Goal: Task Accomplishment & Management: Use online tool/utility

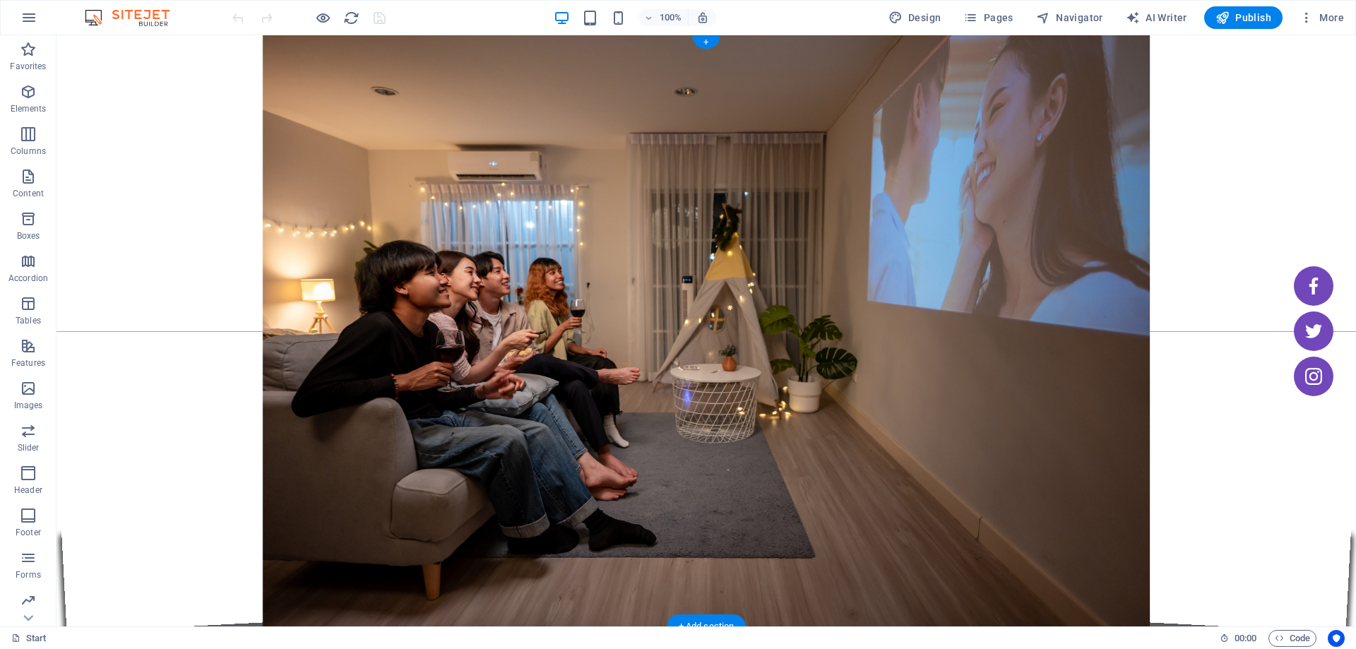
click at [352, 78] on figure at bounding box center [707, 330] width 1300 height 591
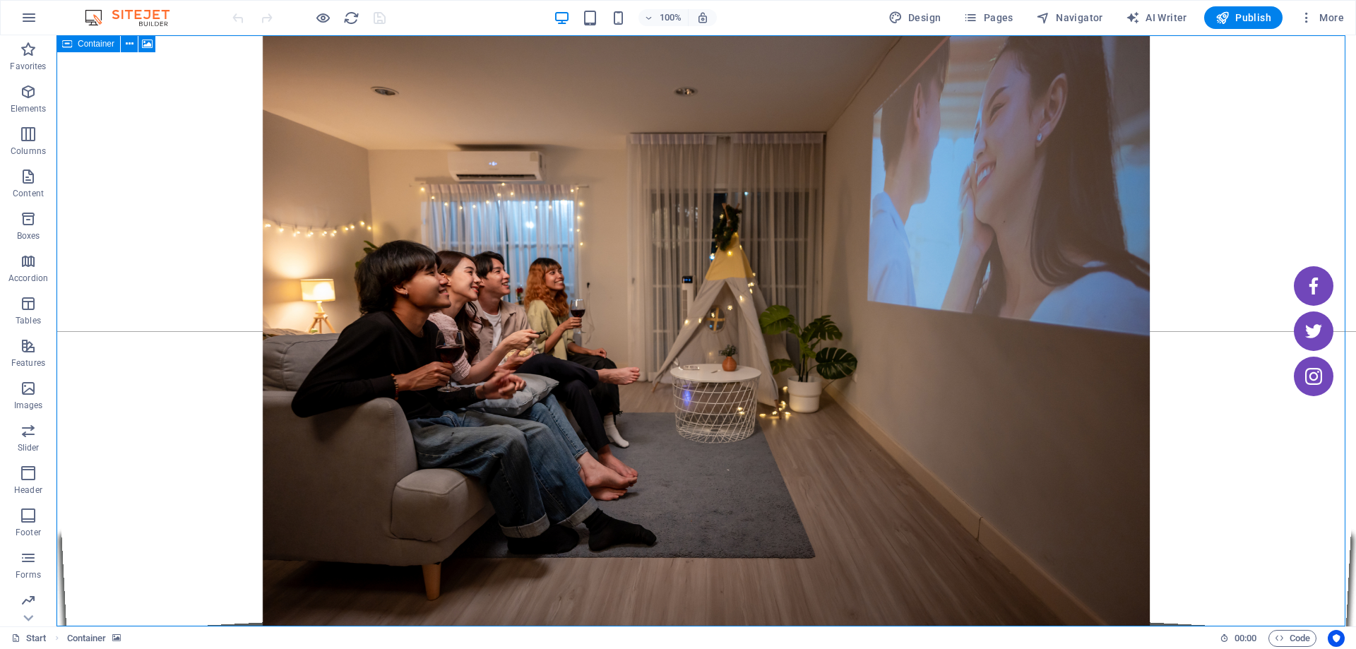
click at [81, 47] on span "Container" at bounding box center [96, 44] width 37 height 8
click at [124, 47] on button at bounding box center [129, 43] width 17 height 17
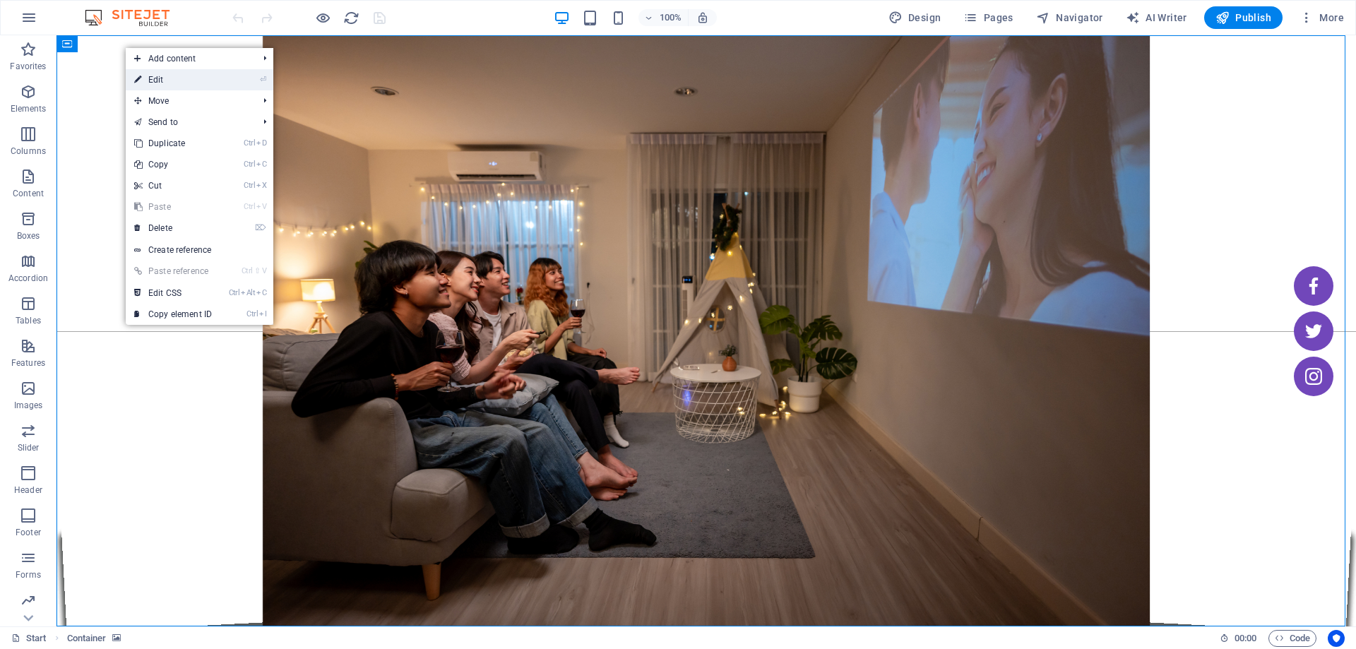
click at [208, 82] on link "⏎ Edit" at bounding box center [173, 79] width 95 height 21
select select "vh"
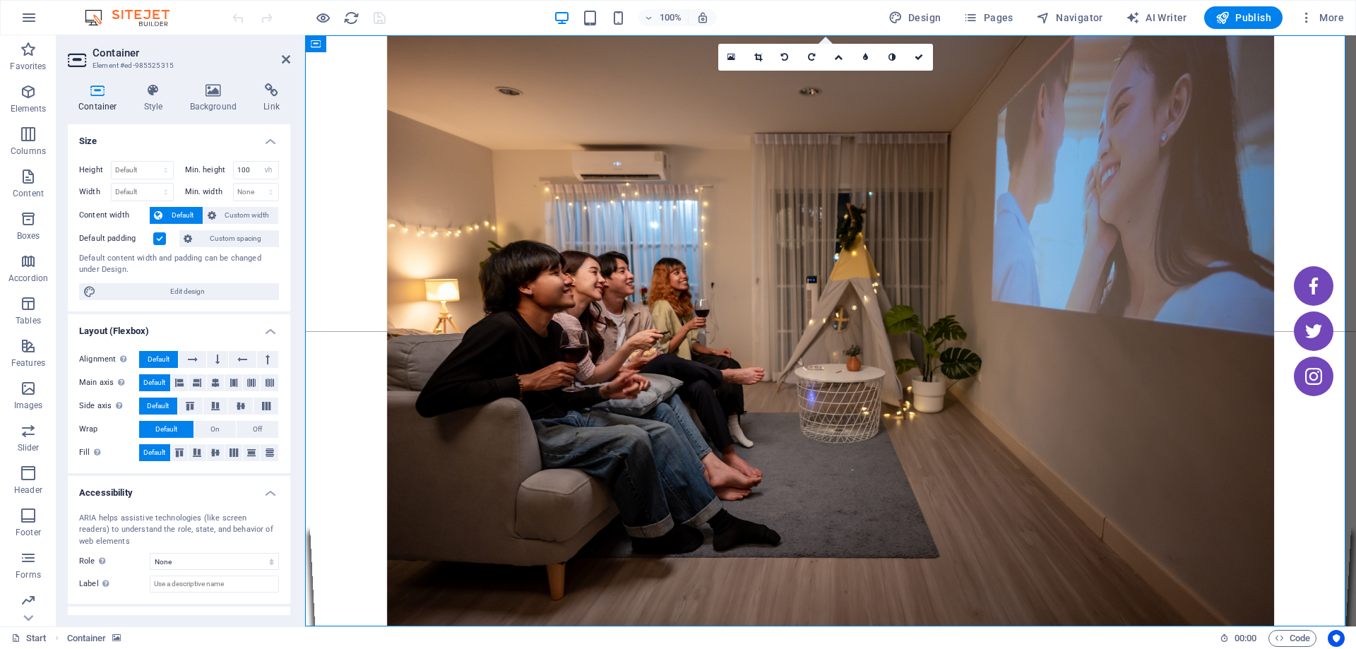
click at [103, 91] on icon at bounding box center [98, 90] width 60 height 14
click at [214, 98] on h4 "Background" at bounding box center [216, 98] width 74 height 30
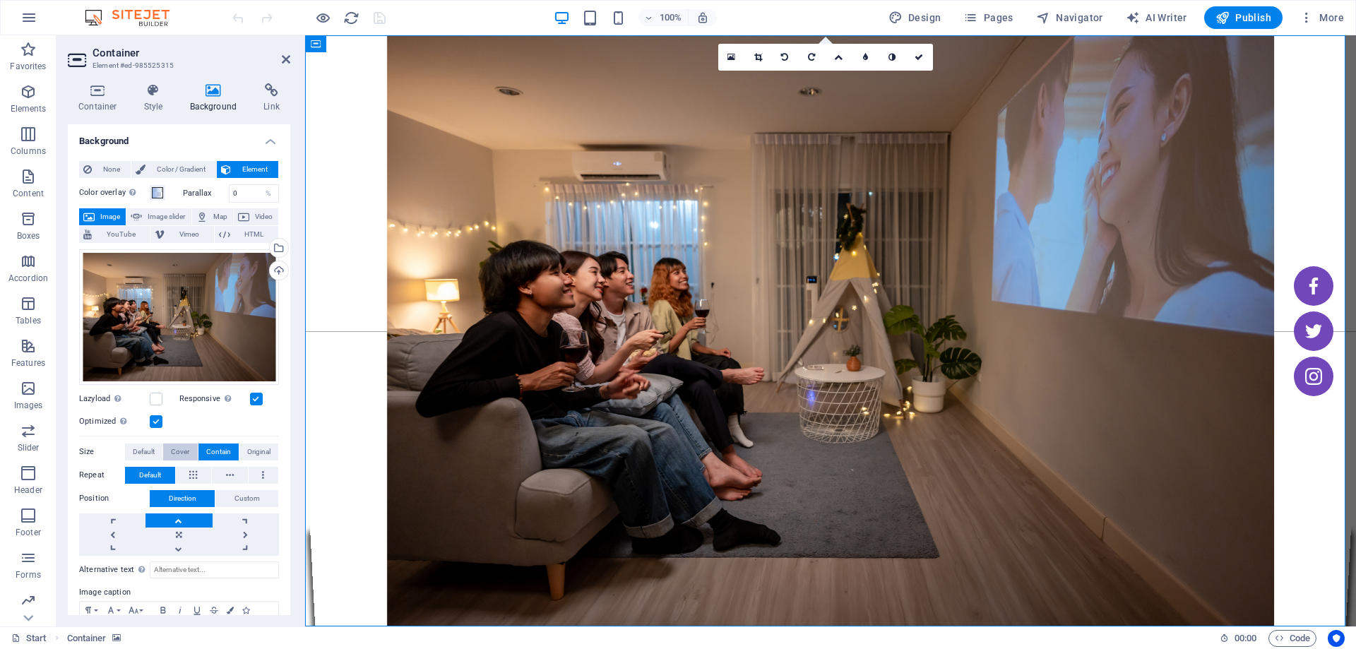
click at [171, 444] on span "Cover" at bounding box center [180, 452] width 18 height 17
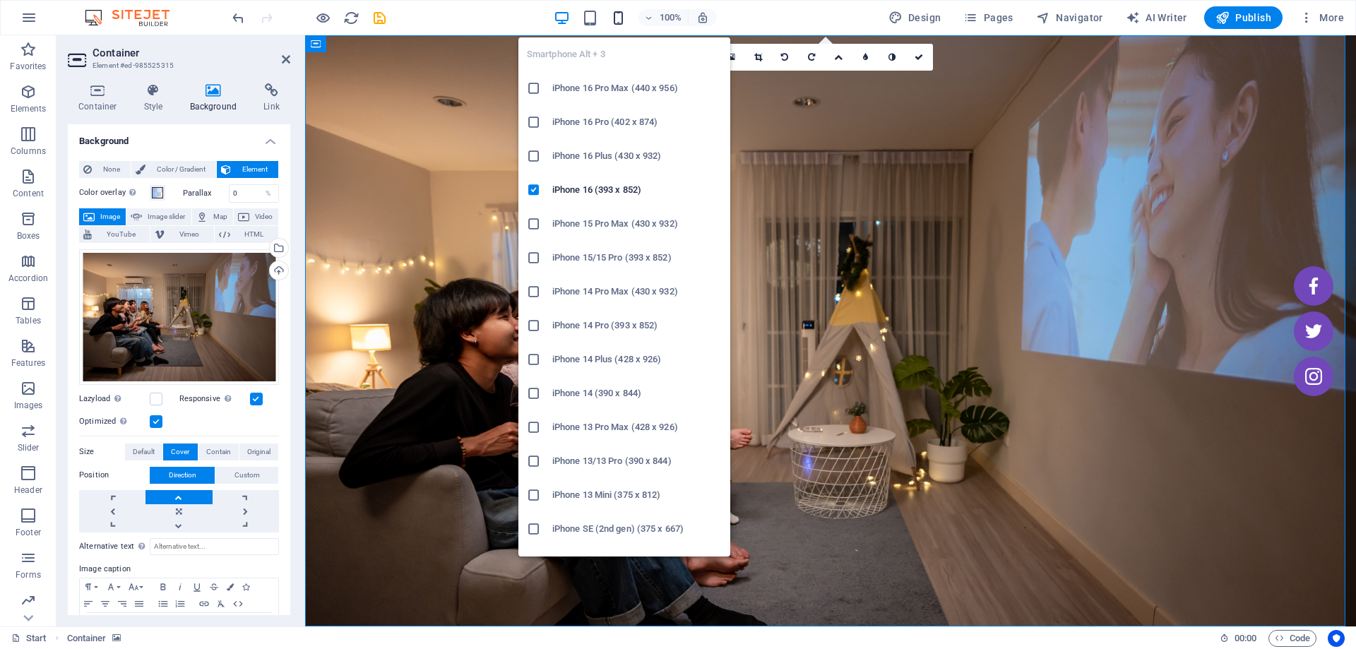
click at [612, 11] on icon "button" at bounding box center [618, 18] width 16 height 16
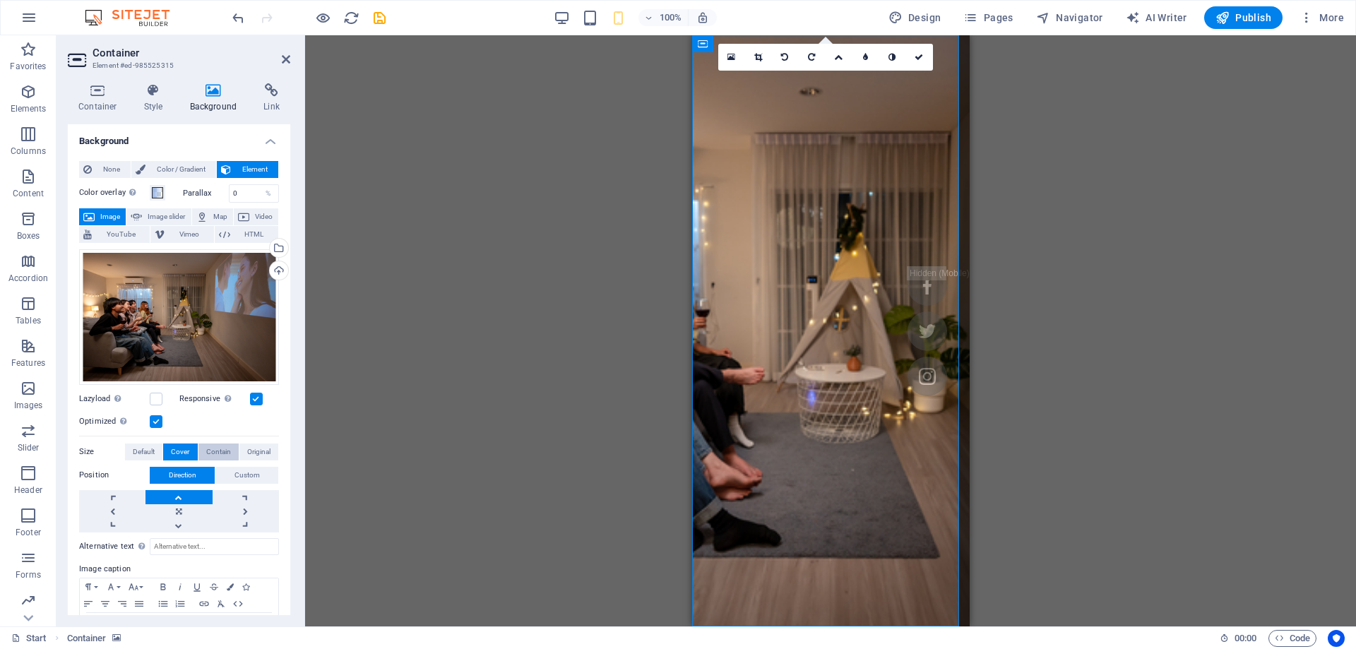
click at [213, 449] on span "Contain" at bounding box center [218, 452] width 25 height 17
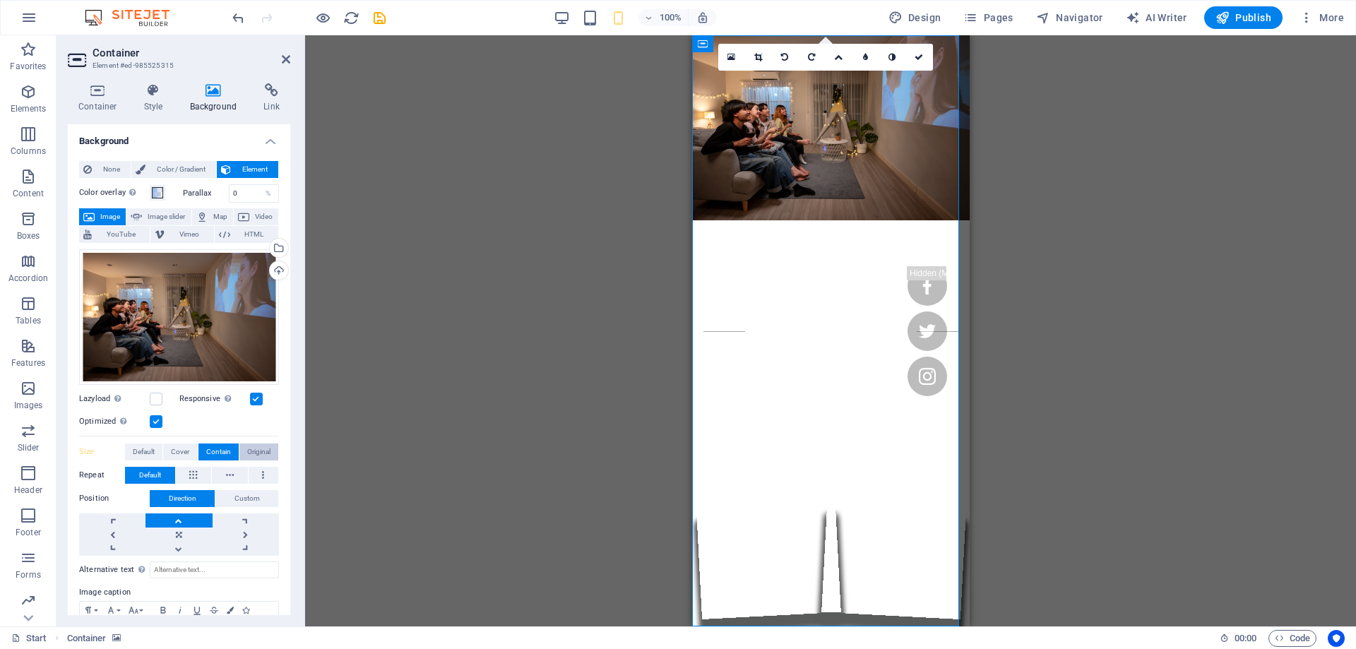
click at [257, 445] on span "Original" at bounding box center [258, 452] width 23 height 17
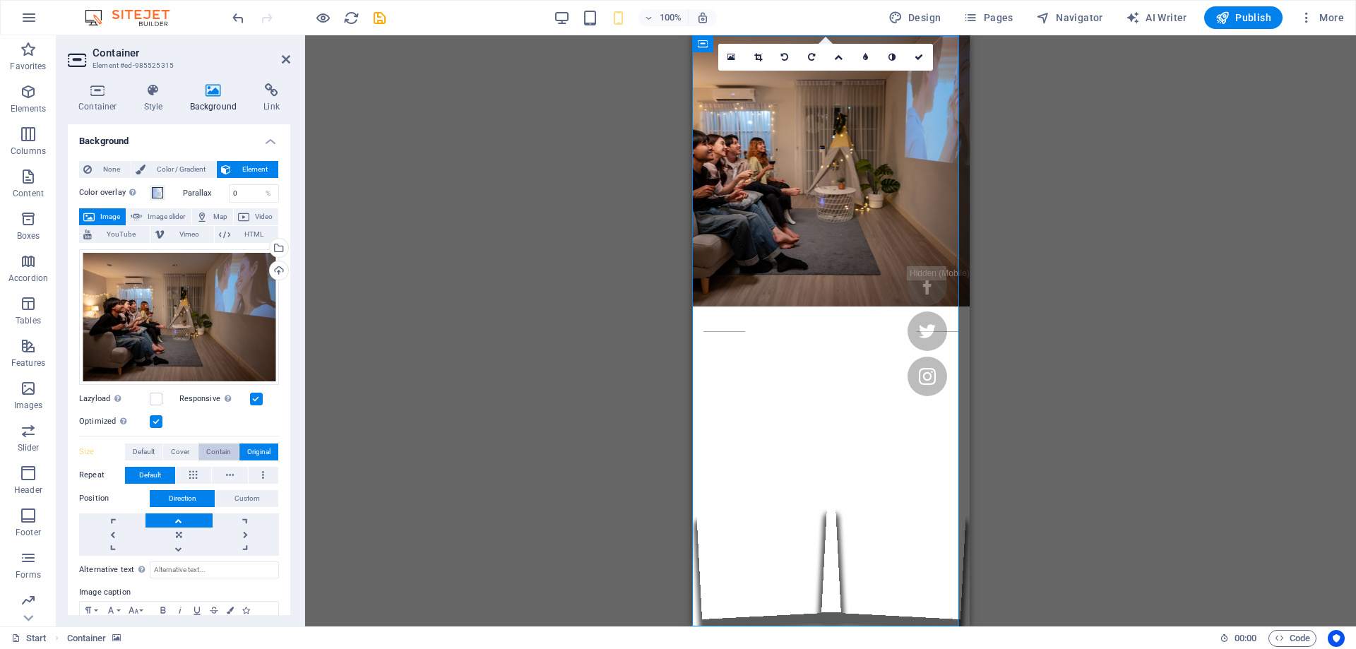
click at [208, 455] on span "Contain" at bounding box center [218, 452] width 25 height 17
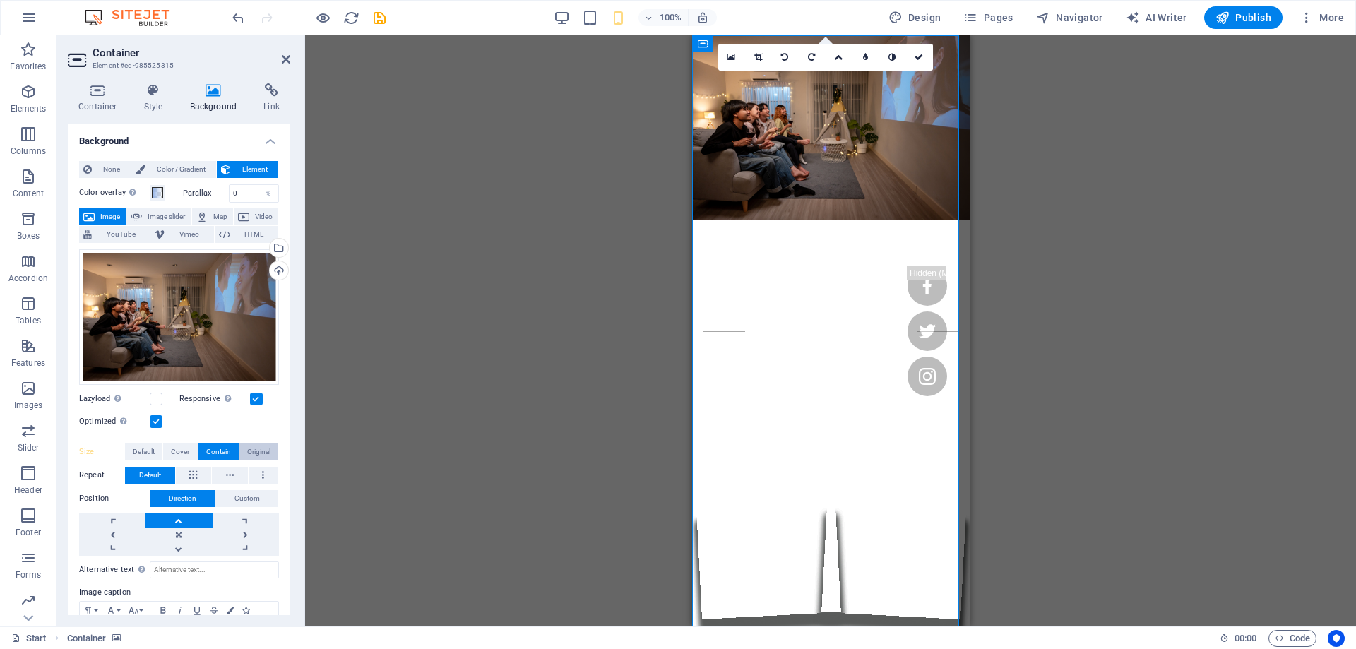
click at [266, 457] on span "Original" at bounding box center [258, 452] width 23 height 17
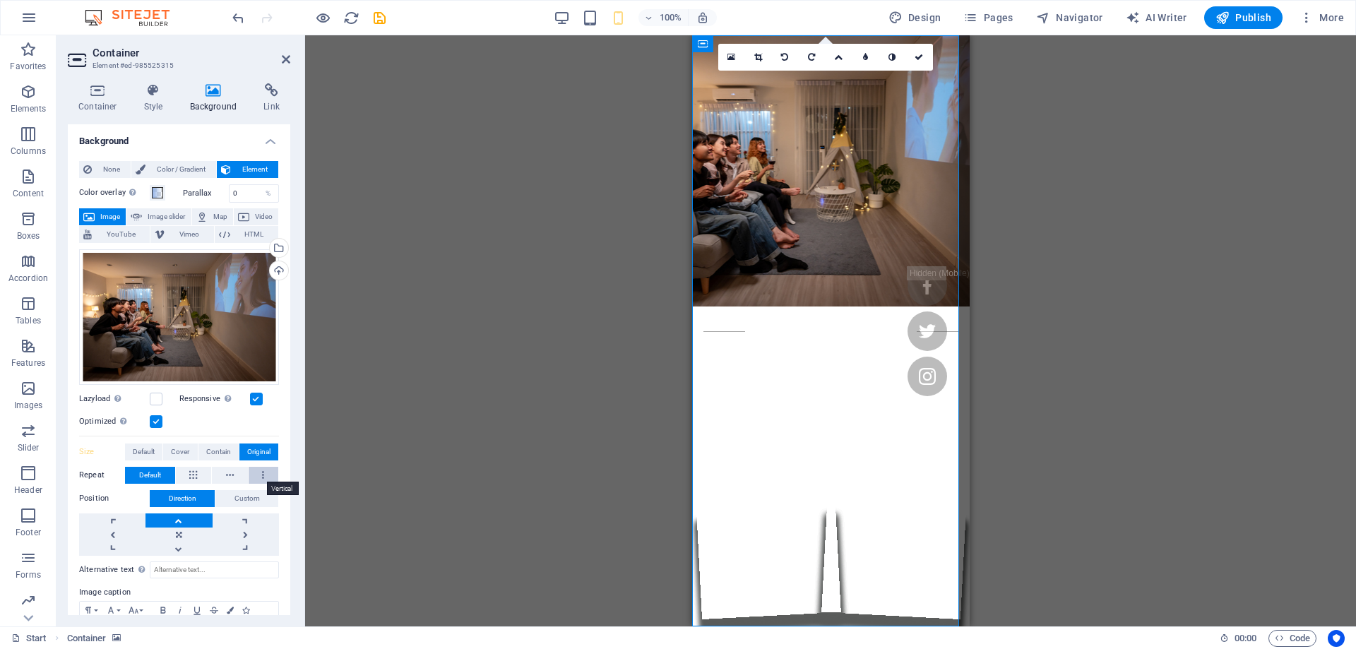
click at [254, 470] on button at bounding box center [264, 475] width 30 height 17
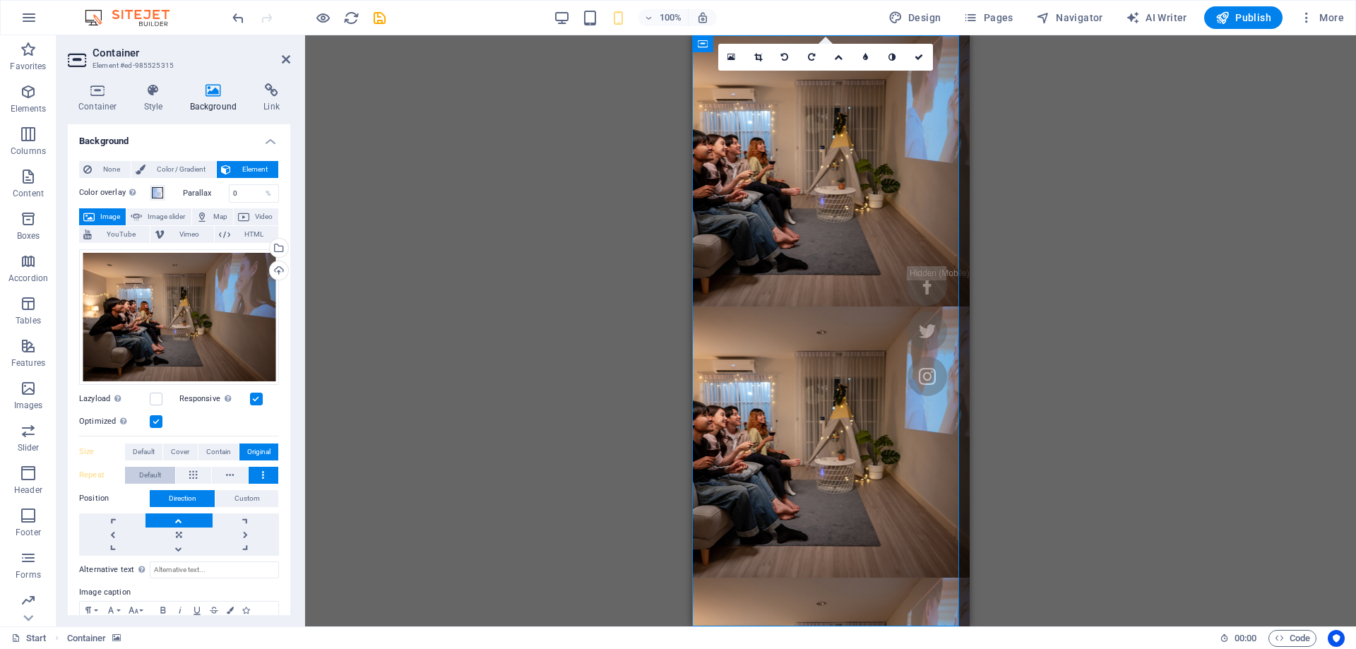
click at [140, 475] on span "Default" at bounding box center [150, 475] width 22 height 17
click at [79, 472] on label "Repeat" at bounding box center [102, 475] width 46 height 17
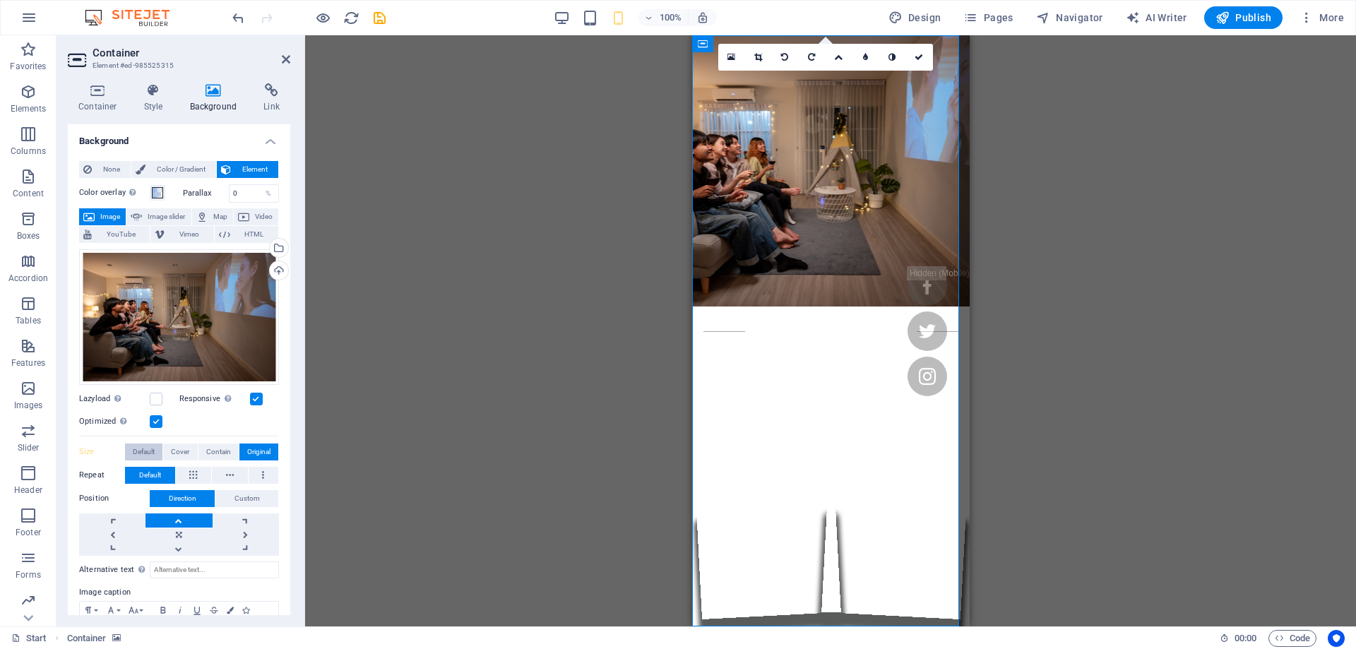
click at [146, 453] on span "Default" at bounding box center [144, 452] width 22 height 17
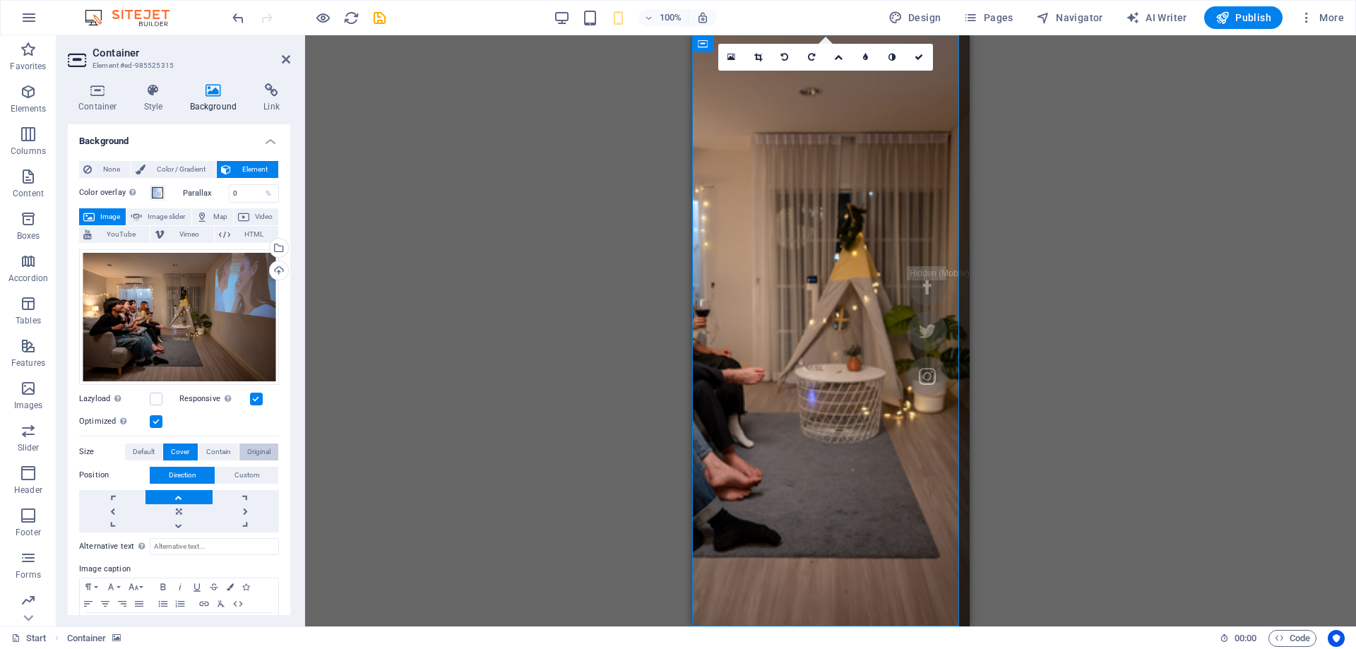
click at [249, 448] on span "Original" at bounding box center [258, 452] width 23 height 17
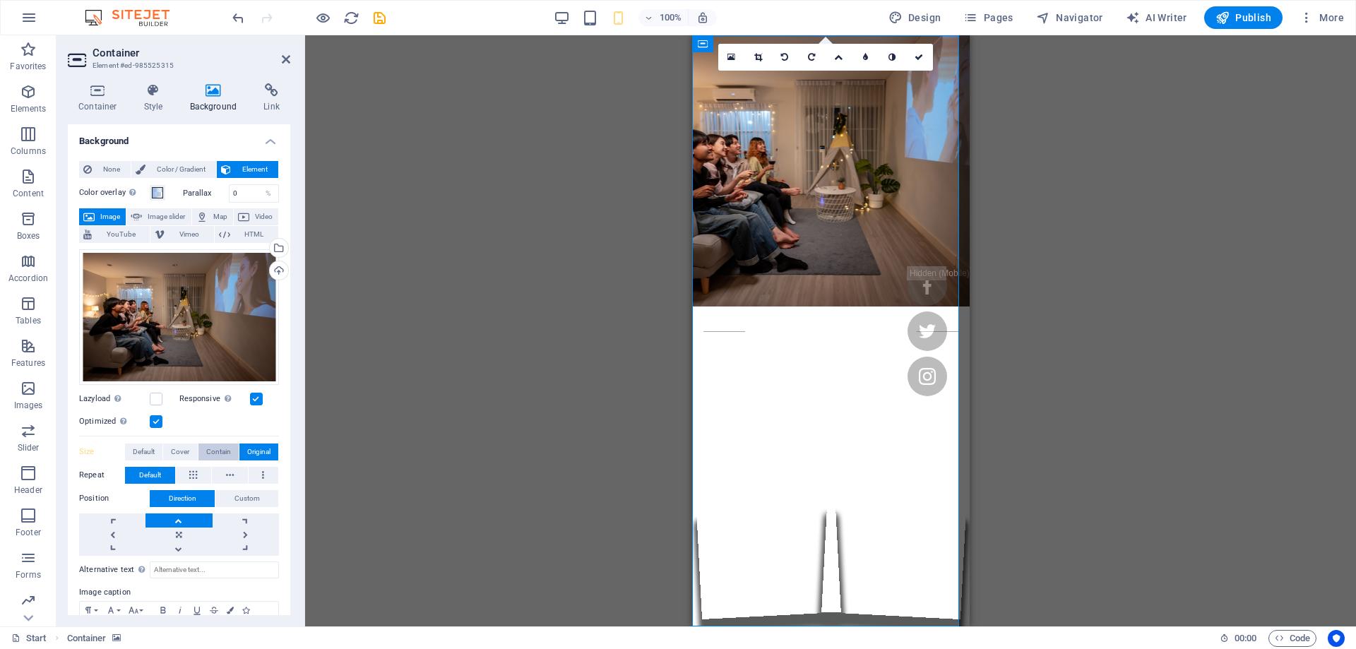
click at [217, 445] on span "Contain" at bounding box center [218, 452] width 25 height 17
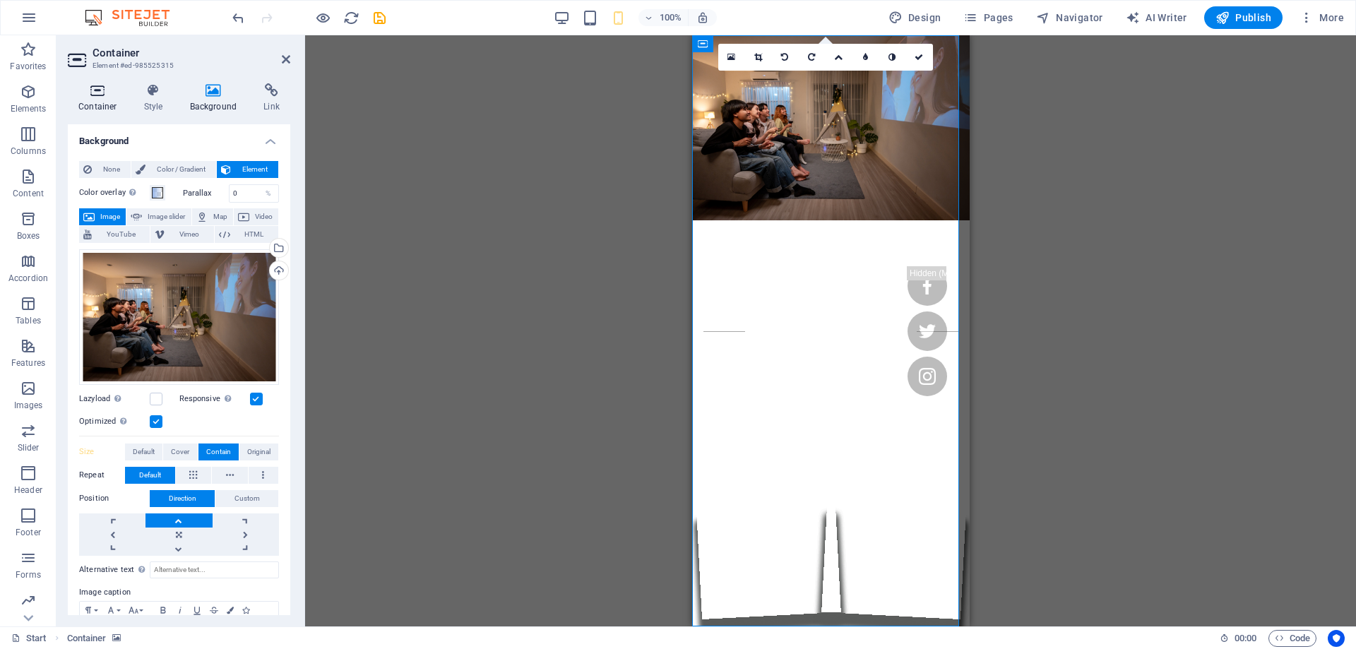
click at [112, 95] on icon at bounding box center [98, 90] width 60 height 14
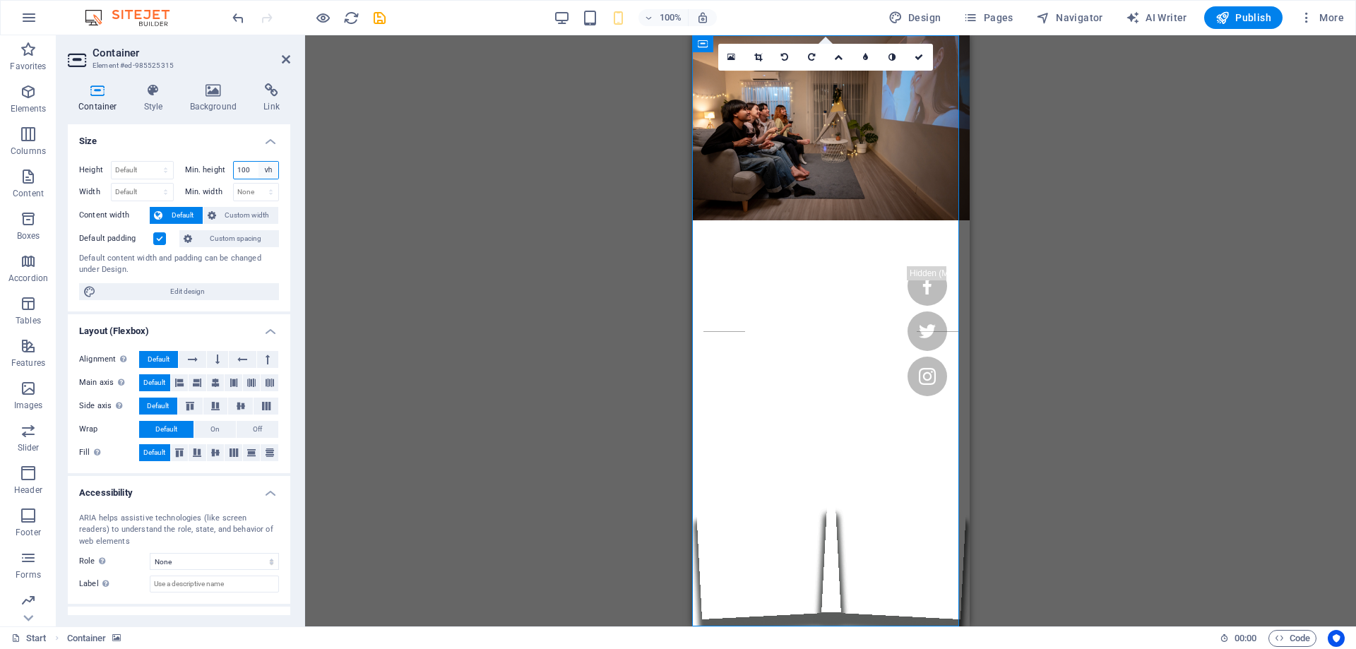
click at [260, 173] on select "None px rem % vh vw" at bounding box center [269, 170] width 20 height 17
click at [251, 171] on input "100" at bounding box center [256, 170] width 45 height 17
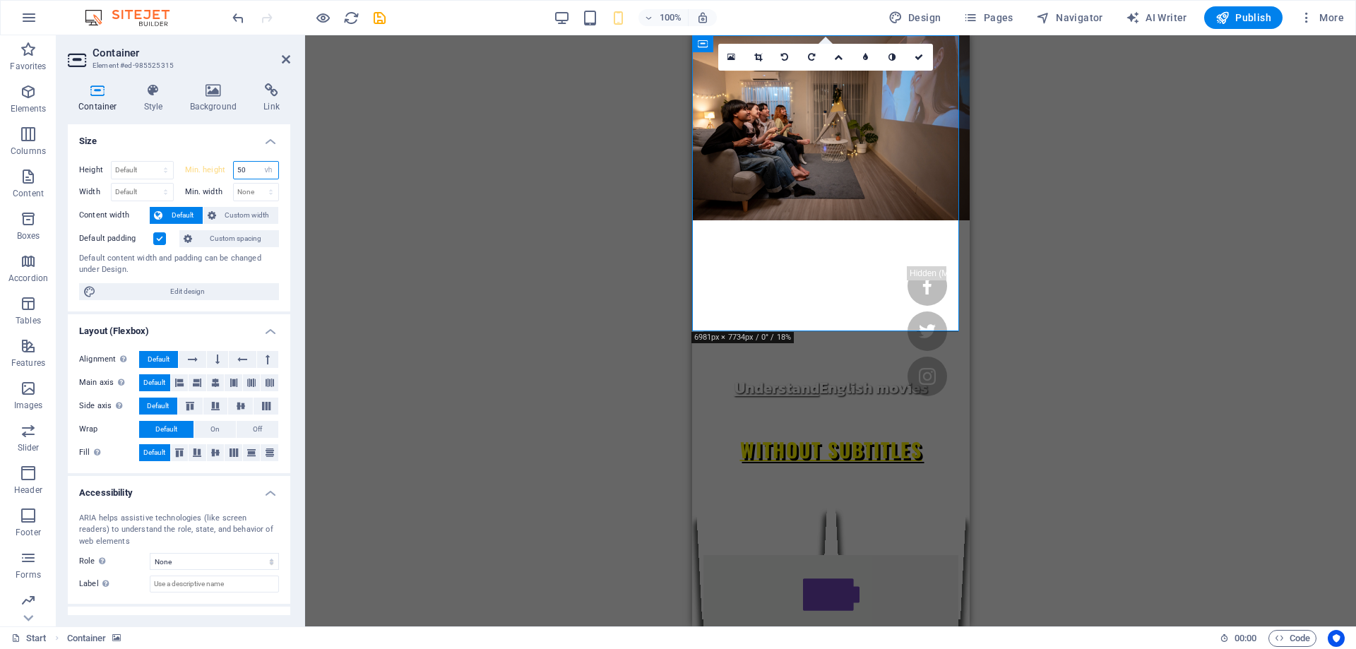
click at [242, 176] on input "50" at bounding box center [256, 170] width 45 height 17
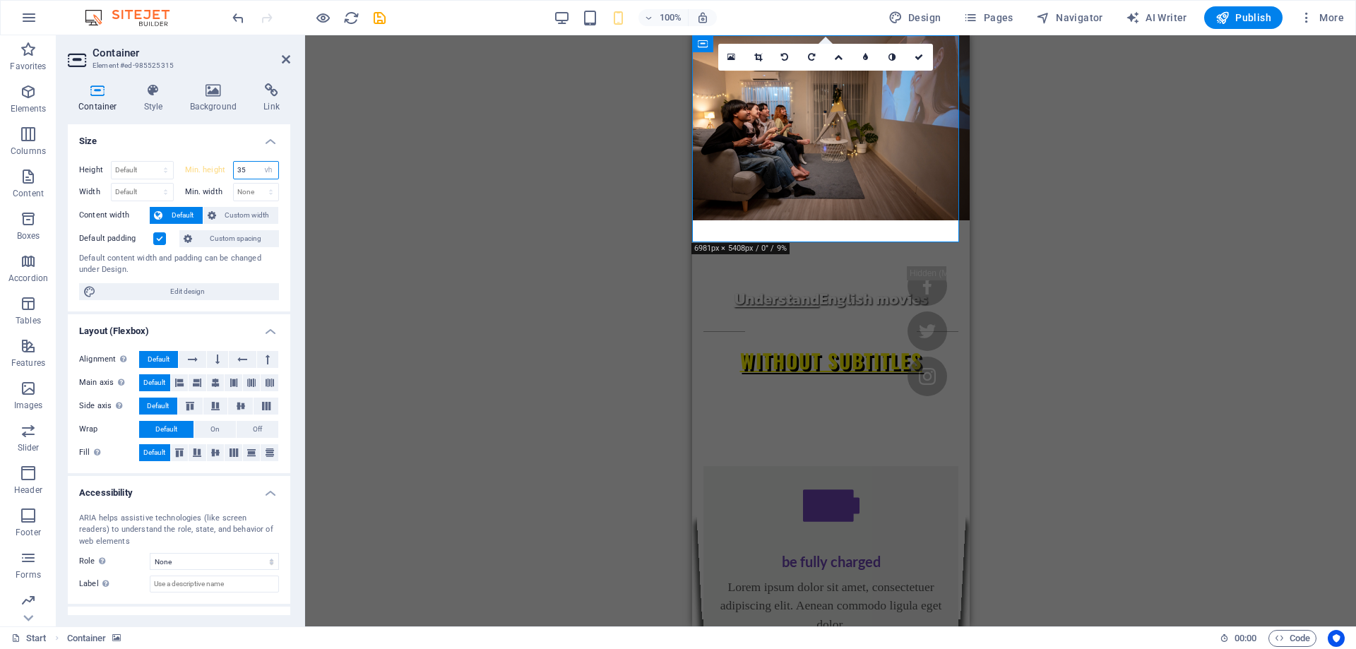
click at [241, 174] on input "35" at bounding box center [256, 170] width 45 height 17
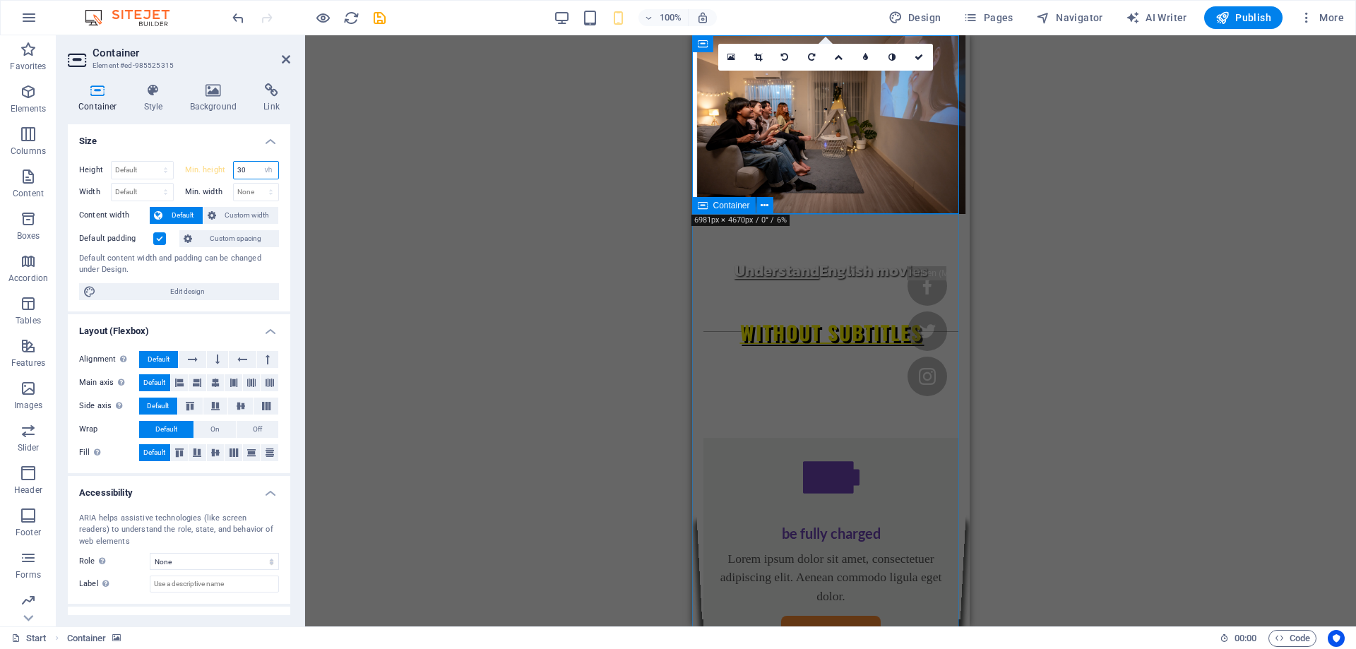
type input "30"
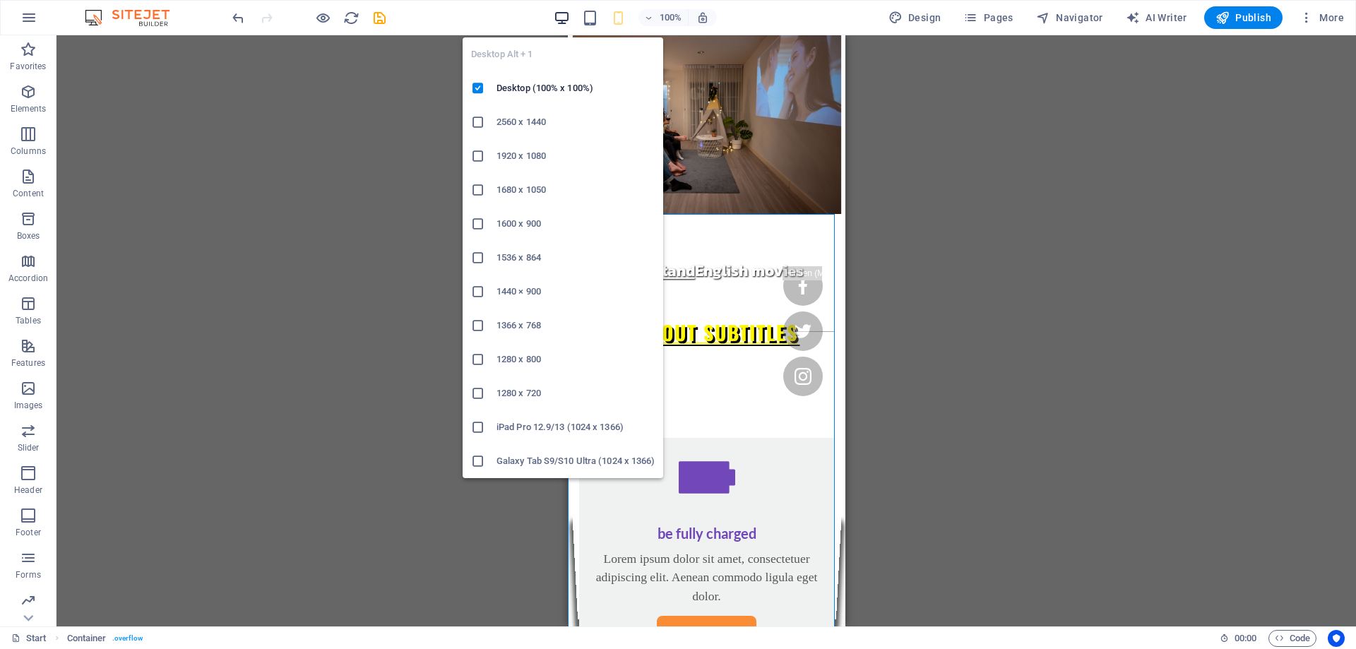
click at [557, 10] on icon "button" at bounding box center [562, 18] width 16 height 16
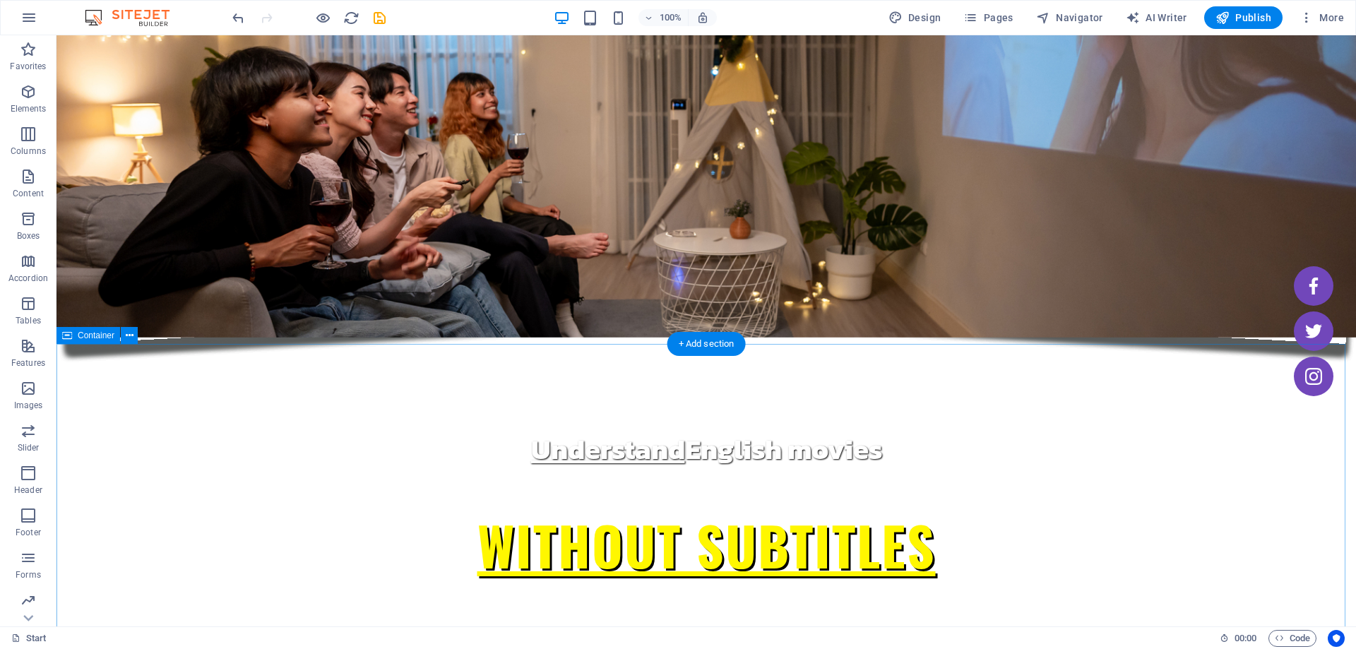
scroll to position [283, 0]
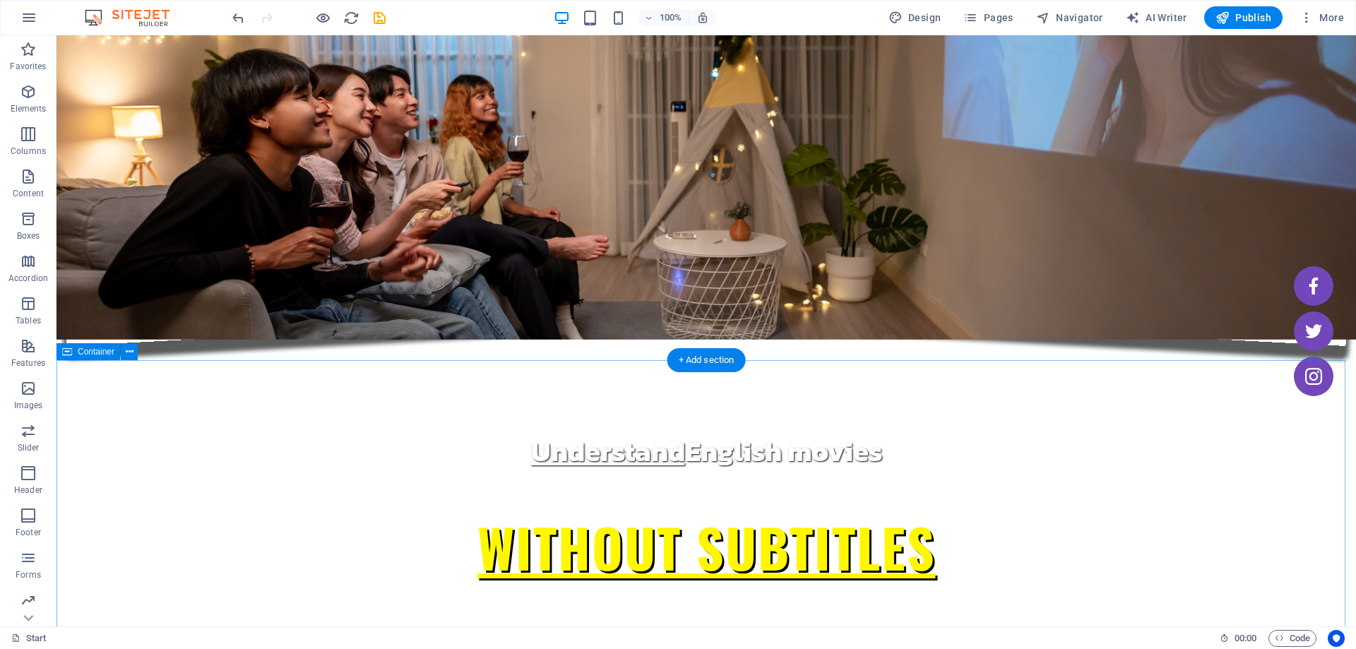
scroll to position [353, 0]
